Goal: Task Accomplishment & Management: Complete application form

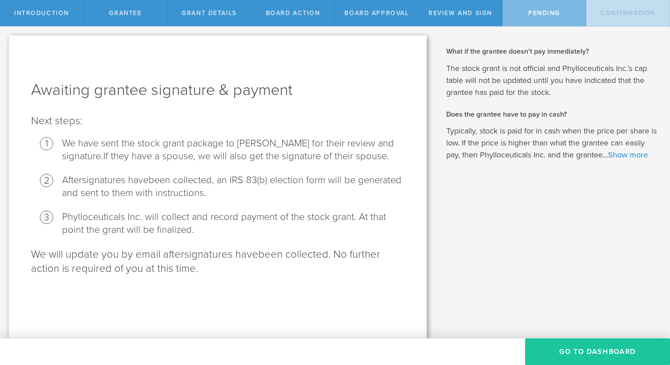
click at [561, 350] on button "Go To Dashboard" at bounding box center [597, 351] width 145 height 27
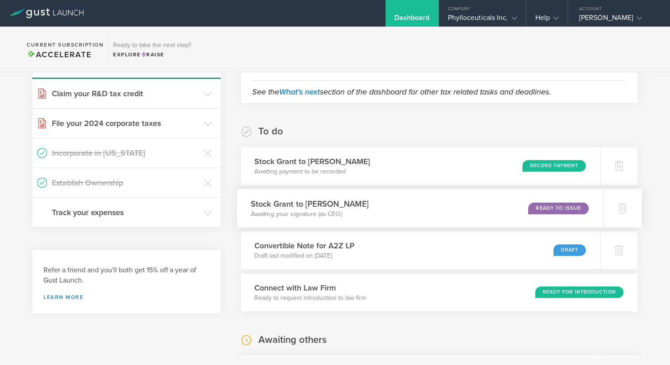
scroll to position [107, 0]
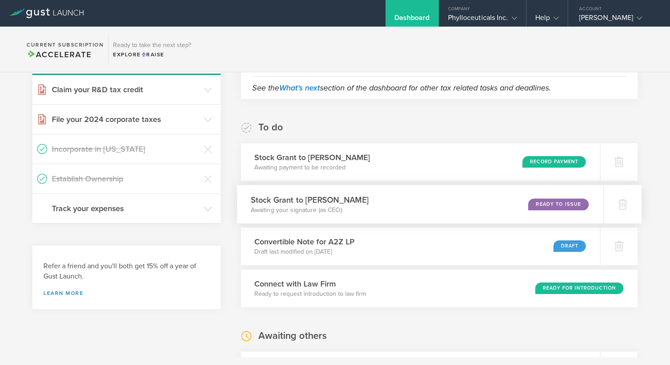
click at [550, 203] on div "Ready to Issue" at bounding box center [558, 204] width 60 height 12
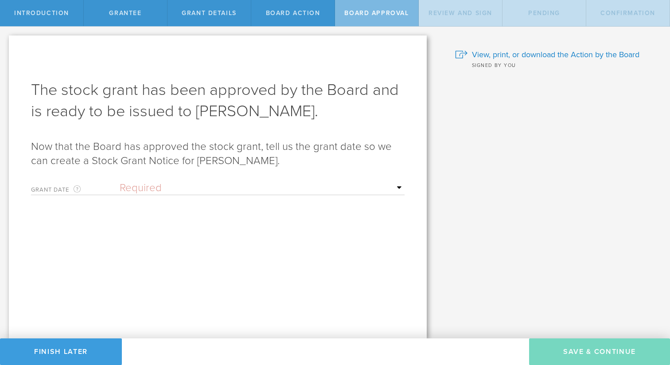
click at [152, 186] on select "Required Upon [PERSON_NAME]'s signature A specific date" at bounding box center [262, 187] width 285 height 13
select select "uponGranteeSignature"
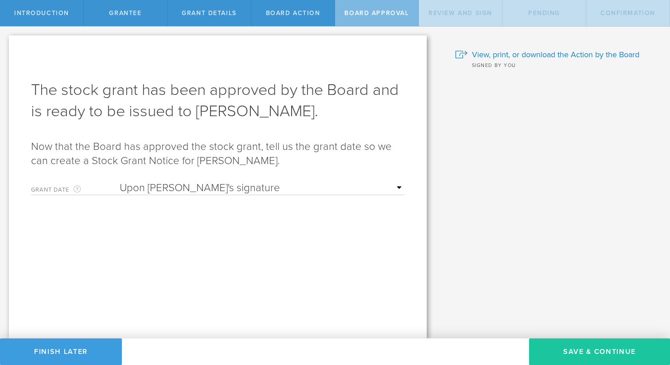
click at [583, 350] on button "Save & Continue" at bounding box center [599, 351] width 141 height 27
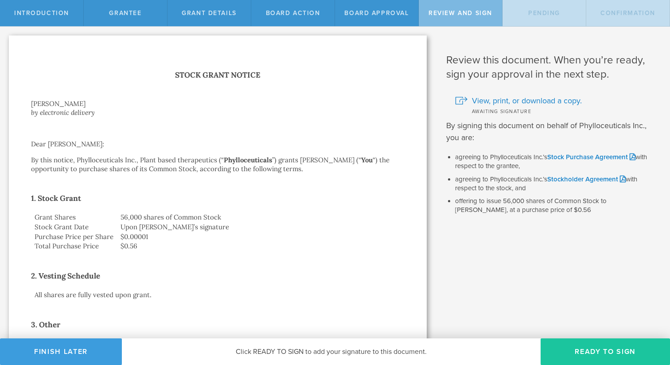
click at [583, 350] on button "Ready to Sign" at bounding box center [604, 351] width 129 height 27
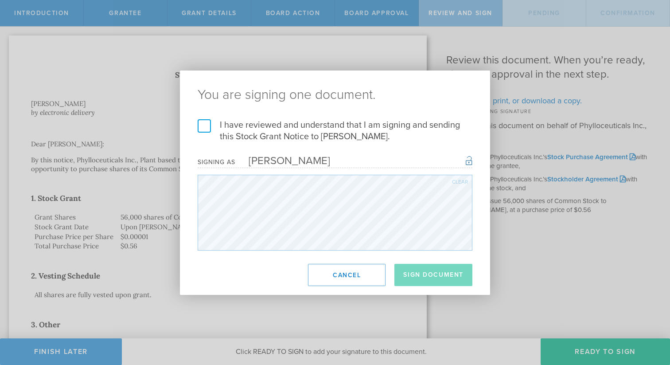
click at [206, 127] on label "I have reviewed and understand that I am signing and sending this Stock Grant N…" at bounding box center [335, 130] width 275 height 23
click at [0, 0] on input "I have reviewed and understand that I am signing and sending this Stock Grant N…" at bounding box center [0, 0] width 0 height 0
click at [421, 274] on button "Sign Document" at bounding box center [433, 275] width 78 height 22
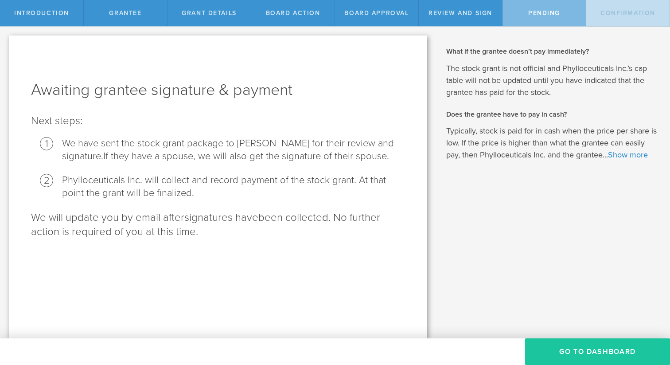
click at [598, 352] on button "Go To Dashboard" at bounding box center [597, 351] width 145 height 27
